Goal: Transaction & Acquisition: Obtain resource

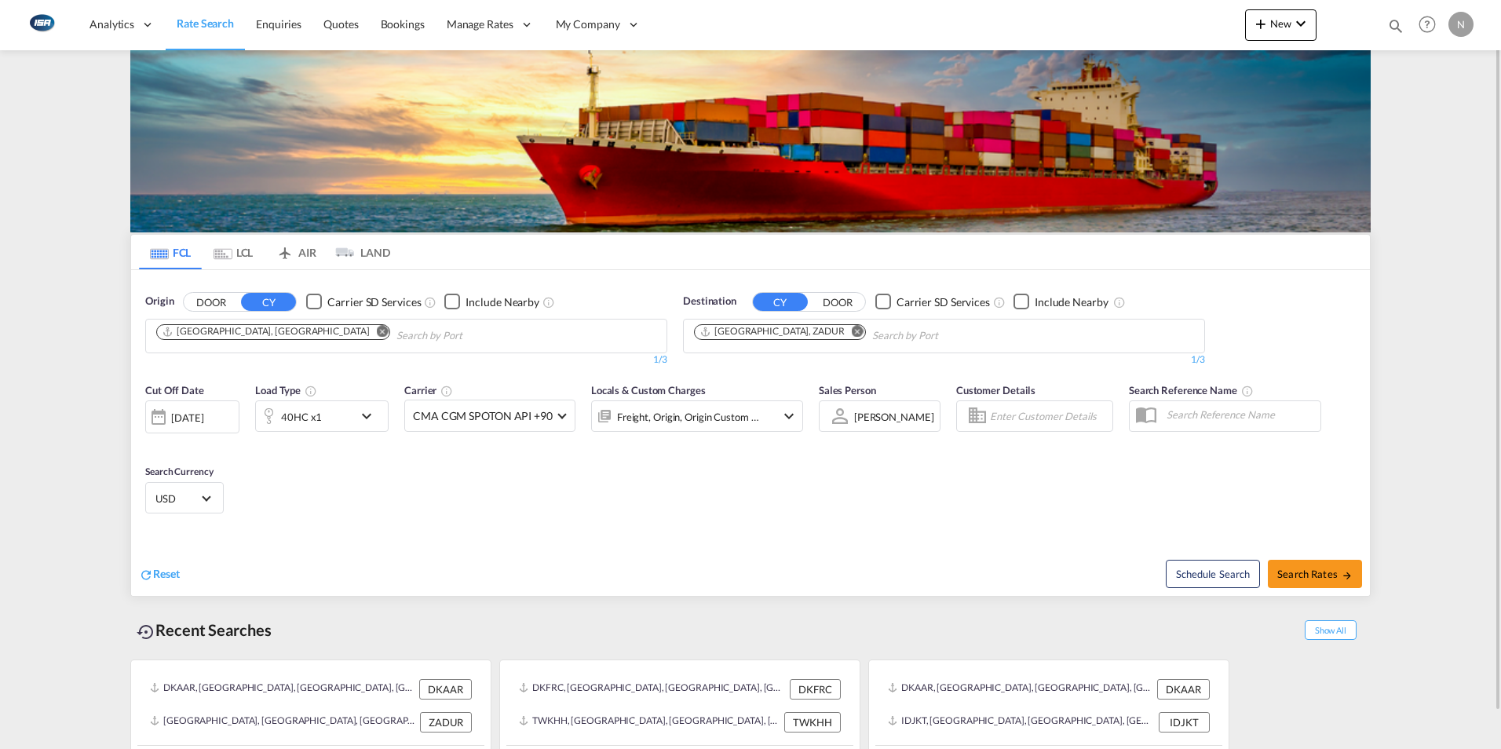
click at [377, 330] on md-icon "Remove" at bounding box center [383, 331] width 12 height 12
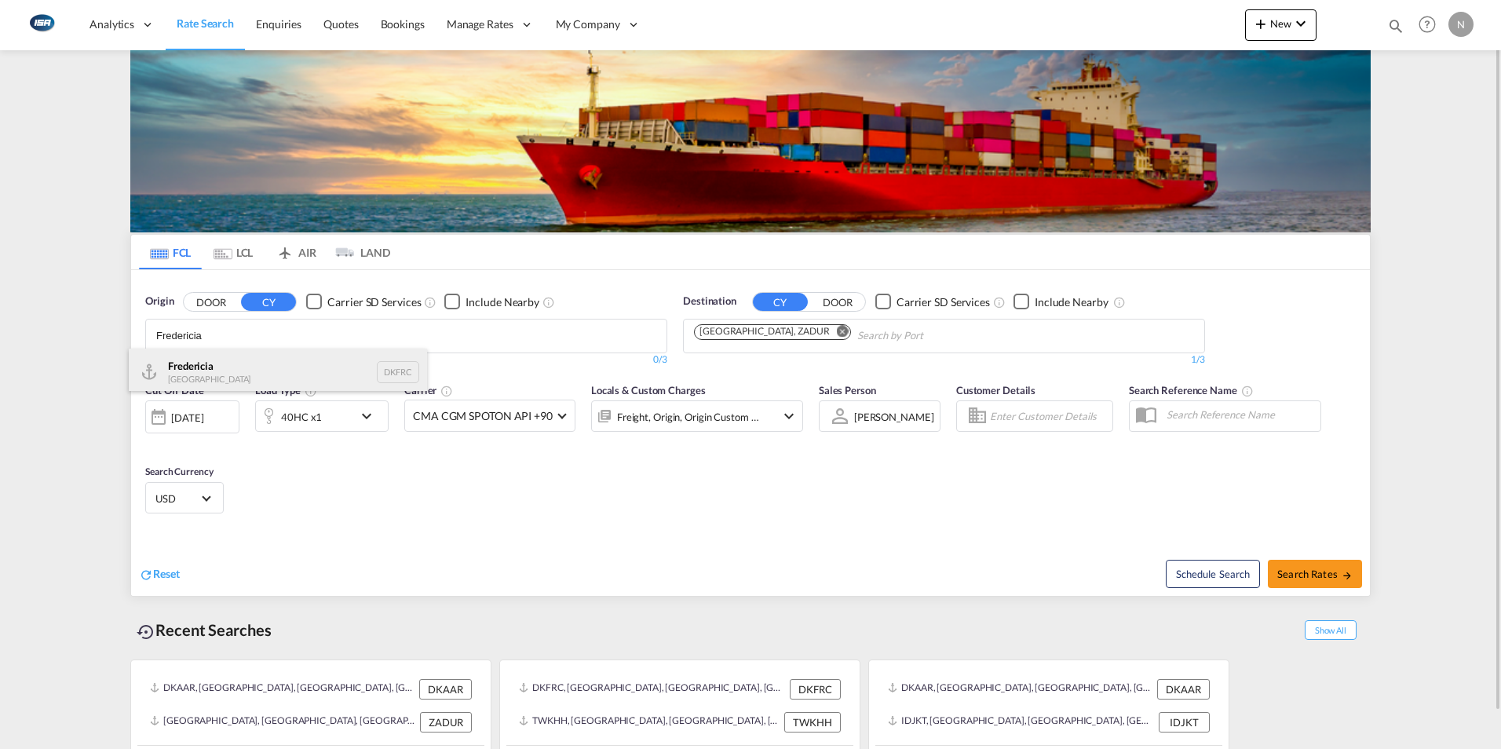
type input "Fredericia"
click at [200, 372] on div "Fredericia [GEOGRAPHIC_DATA] DKFRC" at bounding box center [278, 371] width 298 height 47
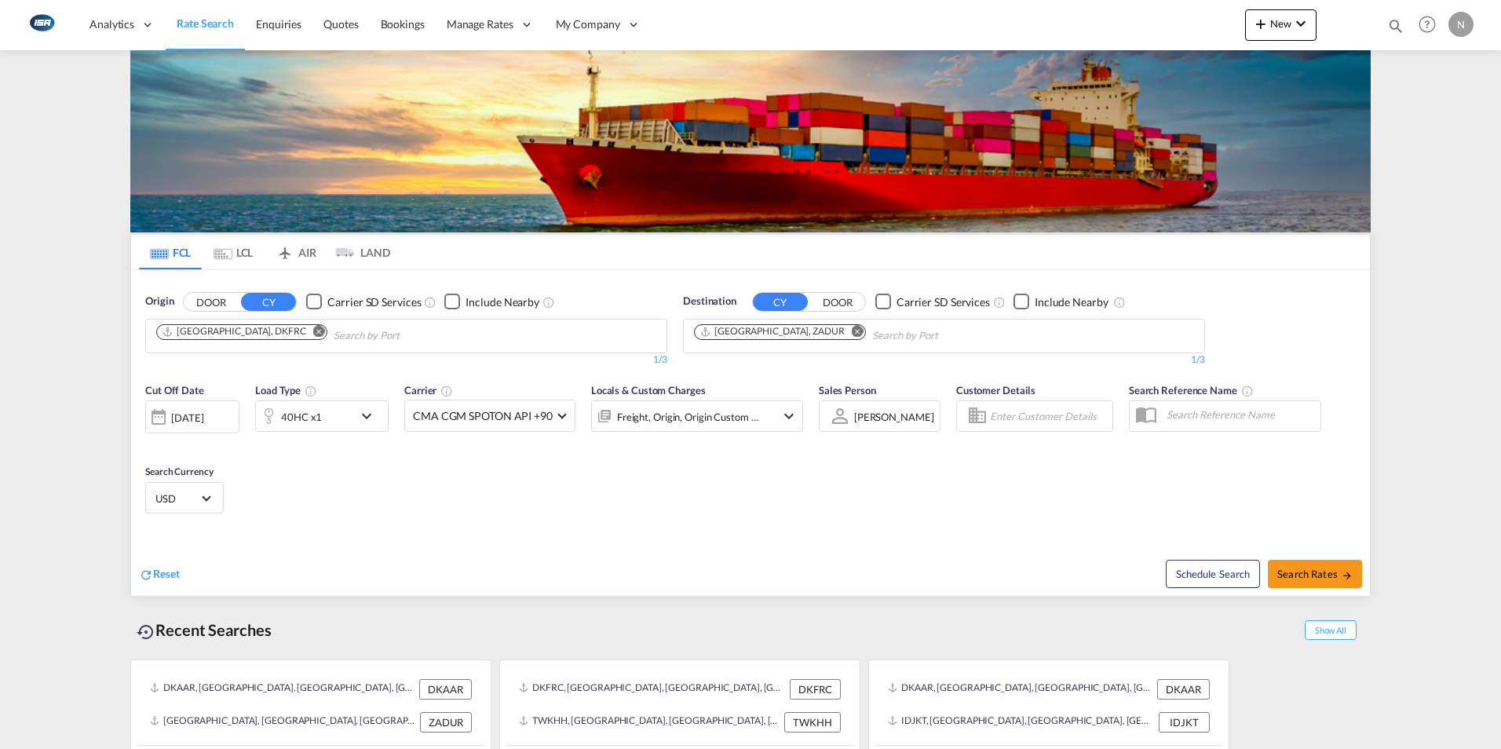
click at [852, 330] on md-icon "Remove" at bounding box center [858, 331] width 12 height 12
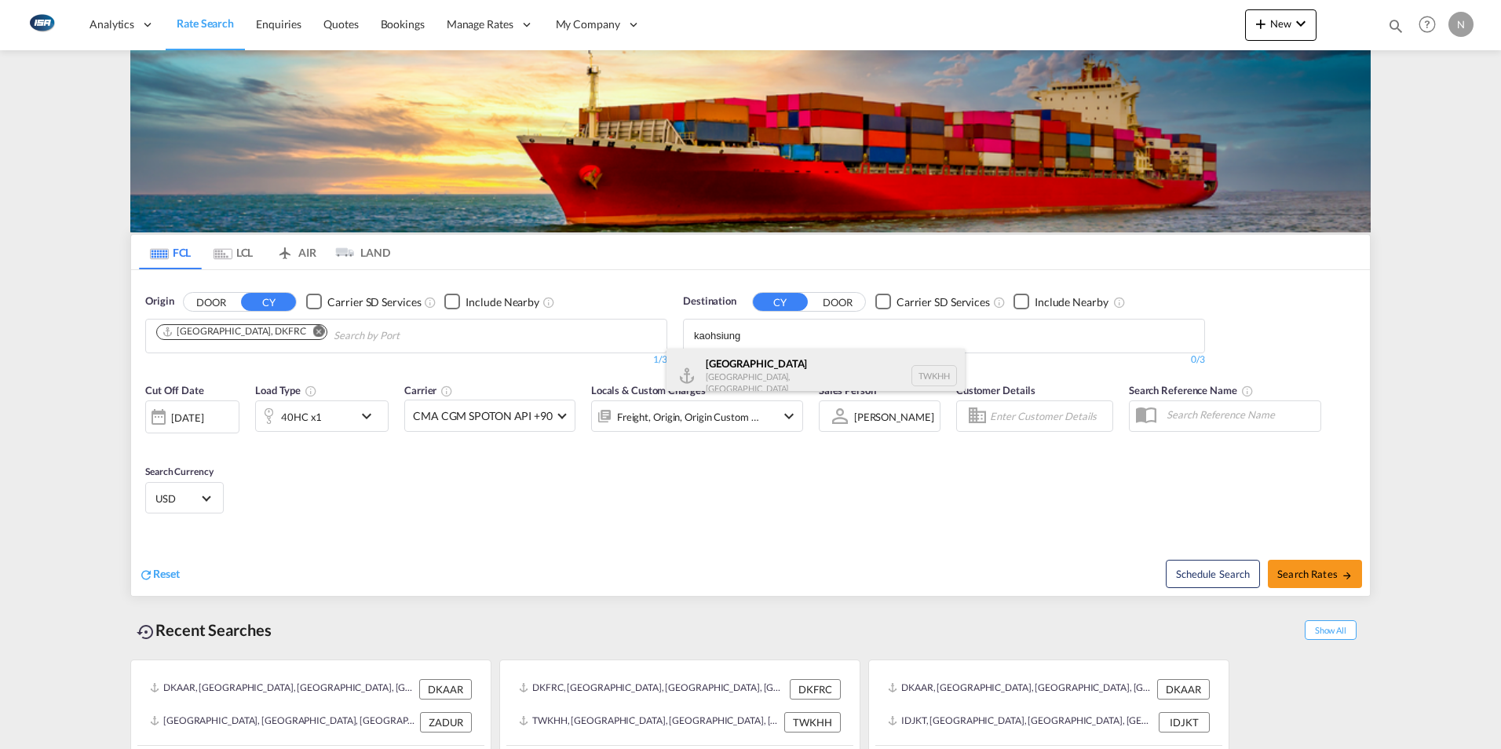
type input "kaohsiung"
click at [852, 376] on div "[GEOGRAPHIC_DATA] [GEOGRAPHIC_DATA], Province of [GEOGRAPHIC_DATA] [GEOGRAPHIC_…" at bounding box center [815, 375] width 298 height 54
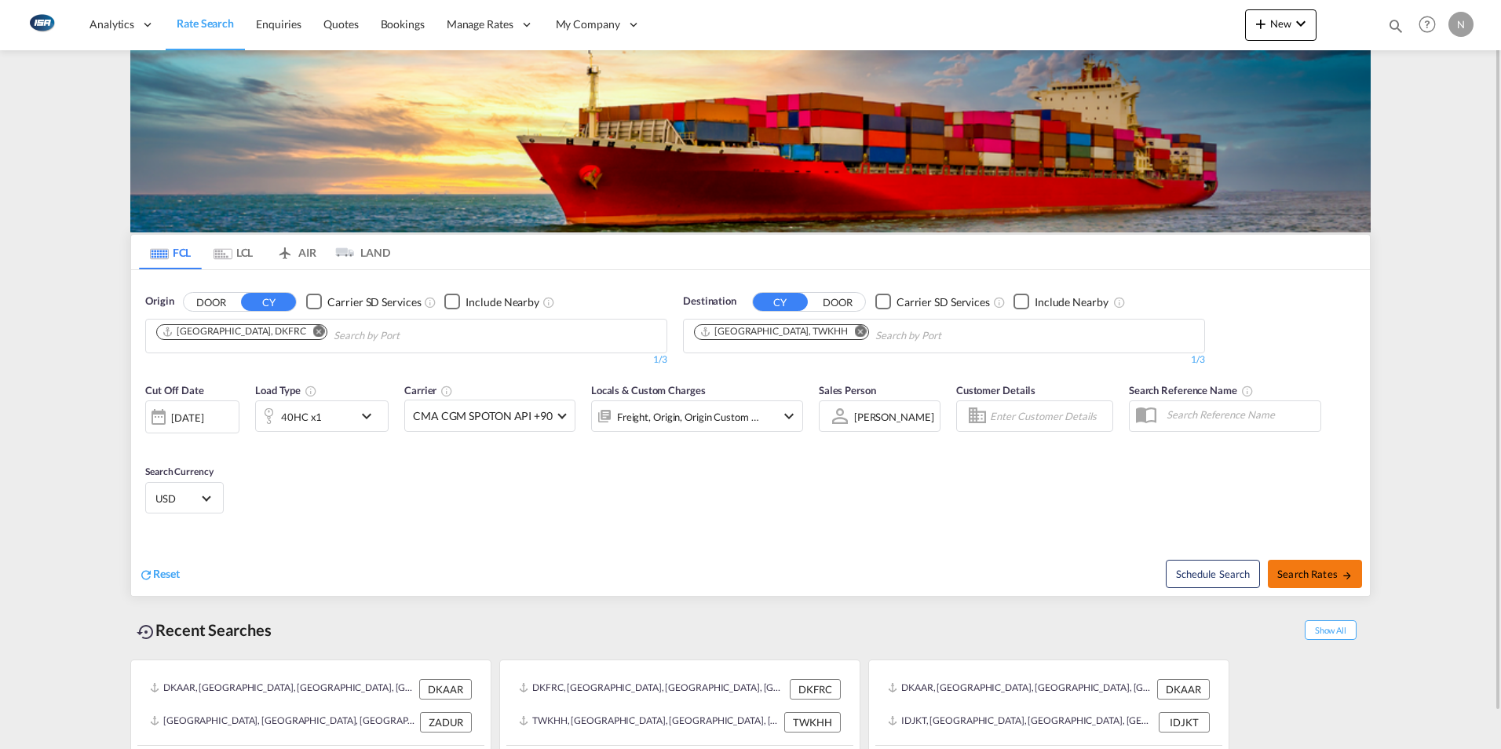
click at [1317, 577] on span "Search Rates" at bounding box center [1314, 573] width 75 height 13
type input "DKFRC to TWKHH / [DATE]"
